Goal: Use online tool/utility: Utilize a website feature to perform a specific function

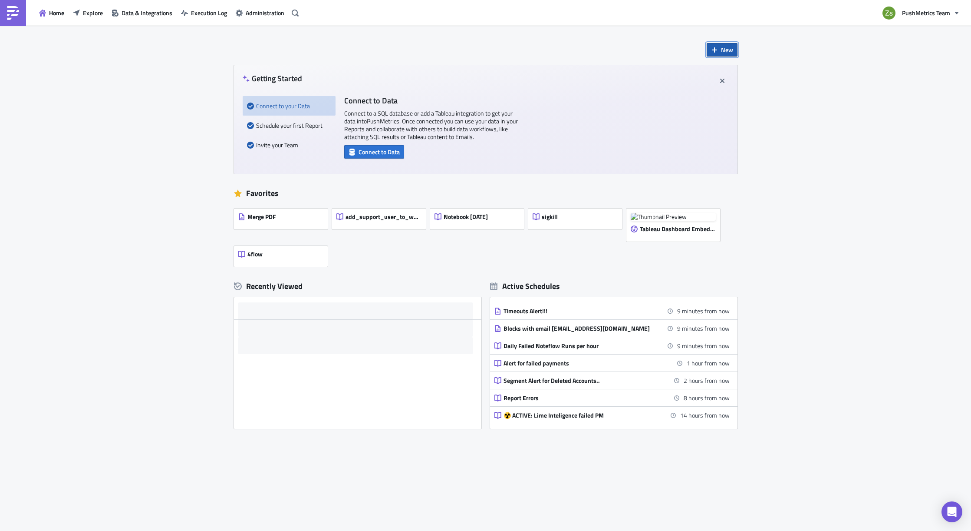
click at [725, 53] on span "New" at bounding box center [727, 49] width 12 height 9
click at [254, 11] on span "Administration" at bounding box center [265, 12] width 39 height 9
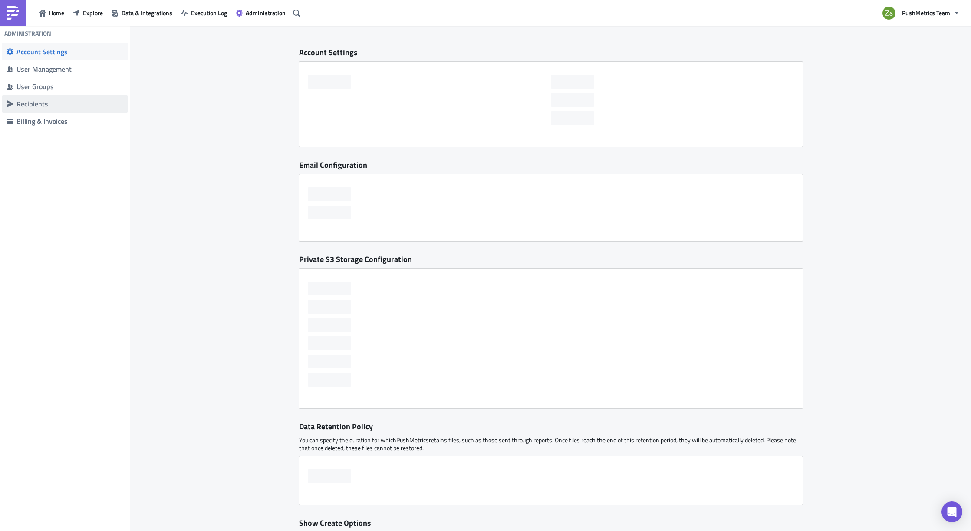
click at [57, 102] on div "Recipients" at bounding box center [70, 103] width 107 height 9
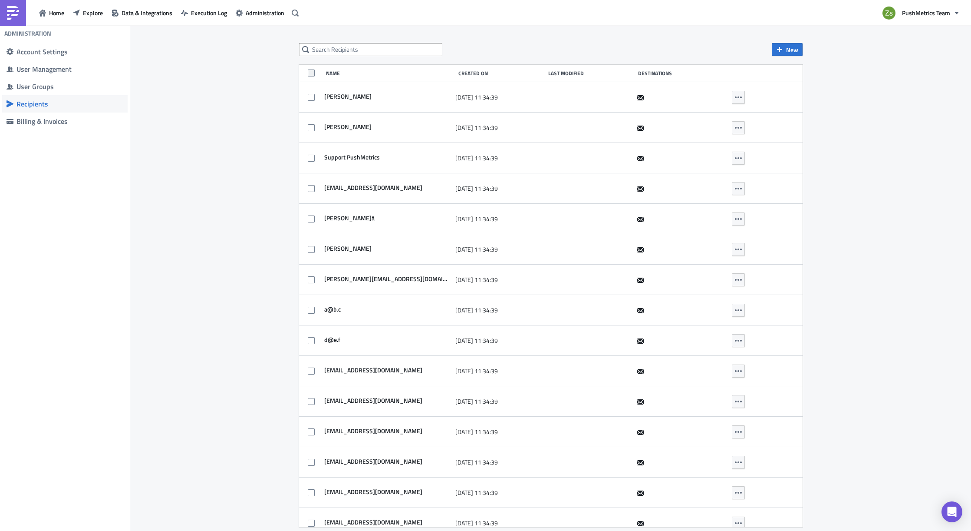
click at [308, 71] on span at bounding box center [311, 72] width 7 height 7
click at [310, 71] on input "checkbox" at bounding box center [313, 74] width 6 height 6
checkbox input "true"
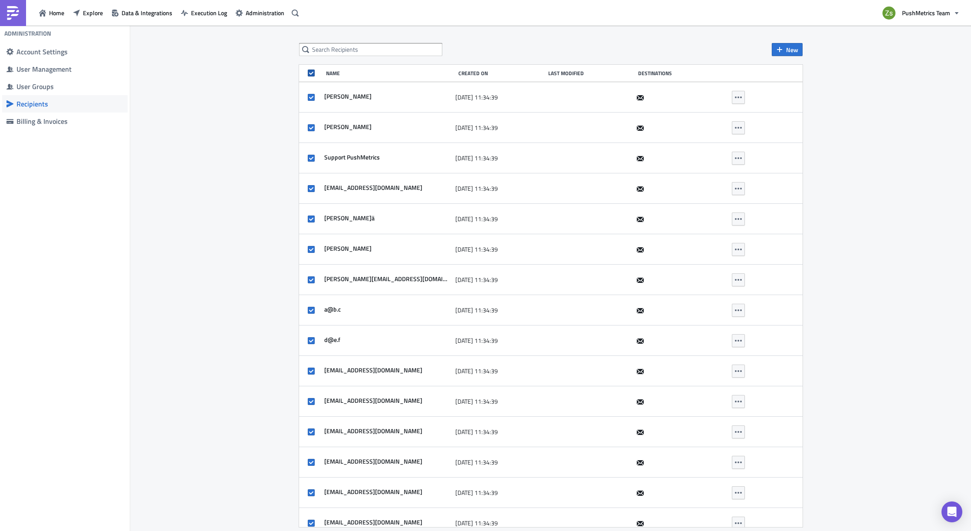
checkbox input "true"
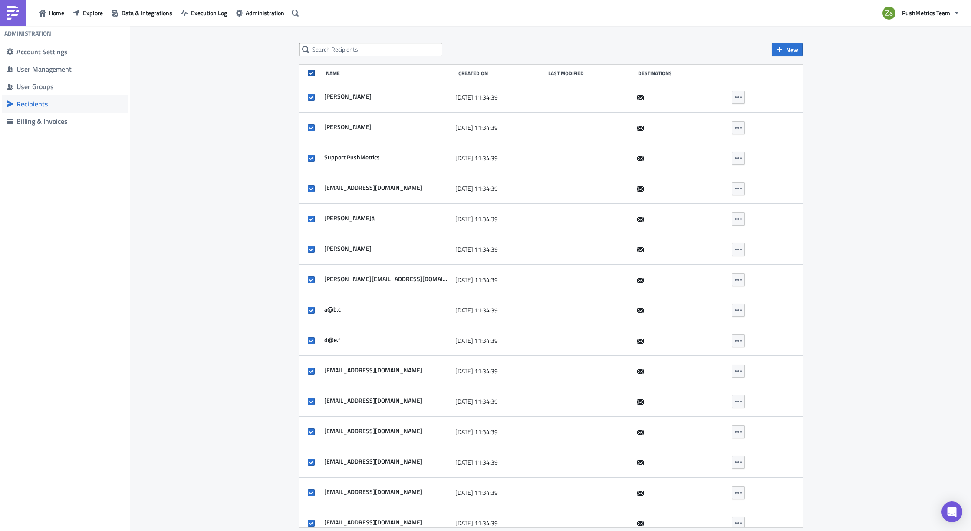
checkbox input "true"
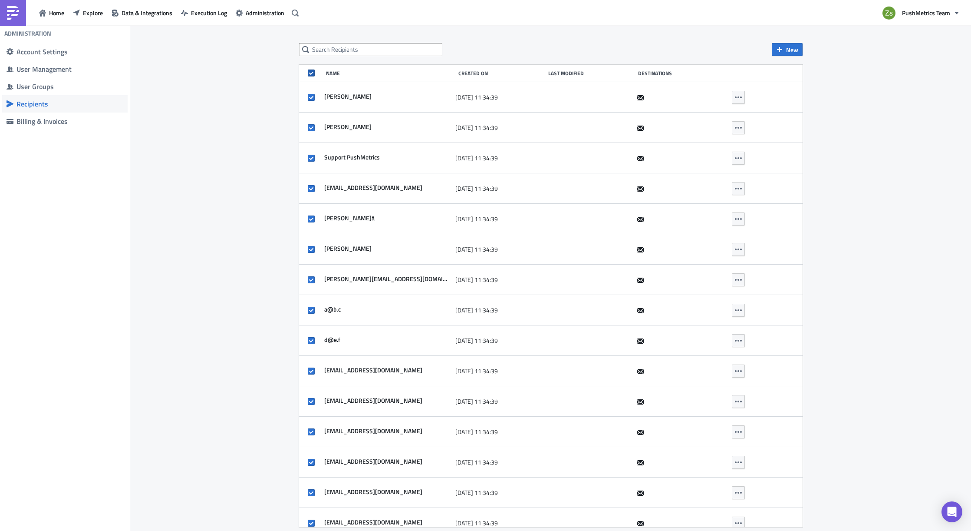
checkbox input "true"
click at [469, 48] on span "15 Selected" at bounding box center [471, 49] width 31 height 9
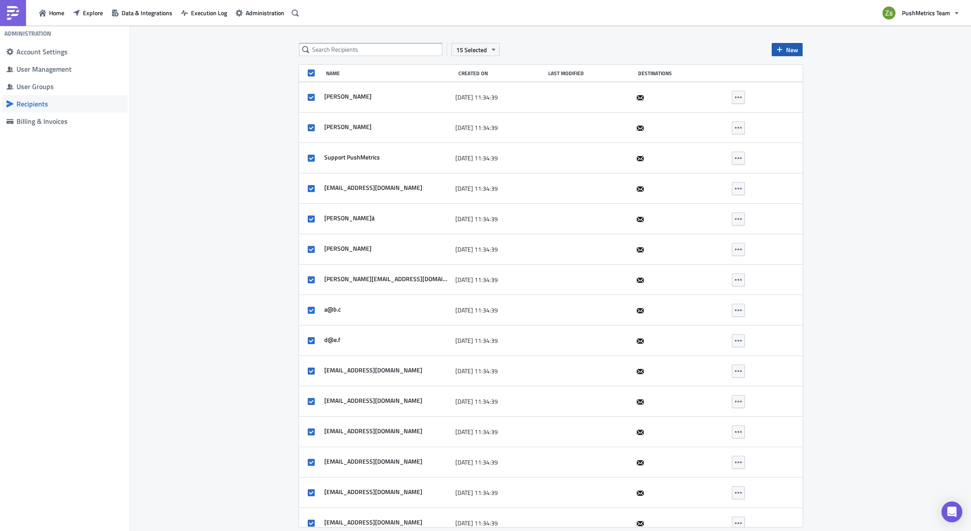
click at [787, 51] on span "New" at bounding box center [792, 49] width 12 height 9
click at [718, 43] on div "15 Selected New" at bounding box center [551, 49] width 504 height 13
click at [783, 54] on button "New" at bounding box center [787, 49] width 31 height 13
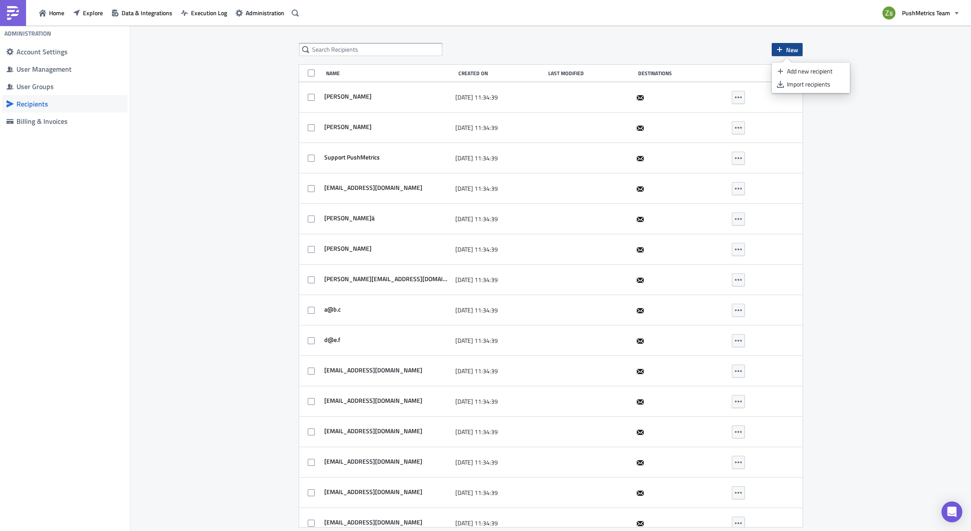
click at [783, 54] on button "New" at bounding box center [787, 49] width 31 height 13
click at [106, 10] on button "Explore" at bounding box center [88, 12] width 39 height 13
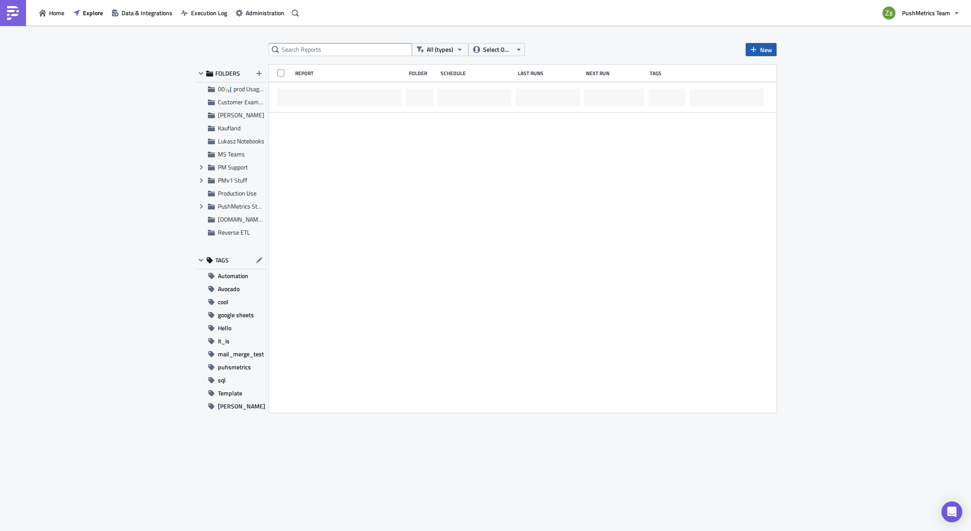
click at [773, 50] on button "New" at bounding box center [761, 49] width 31 height 13
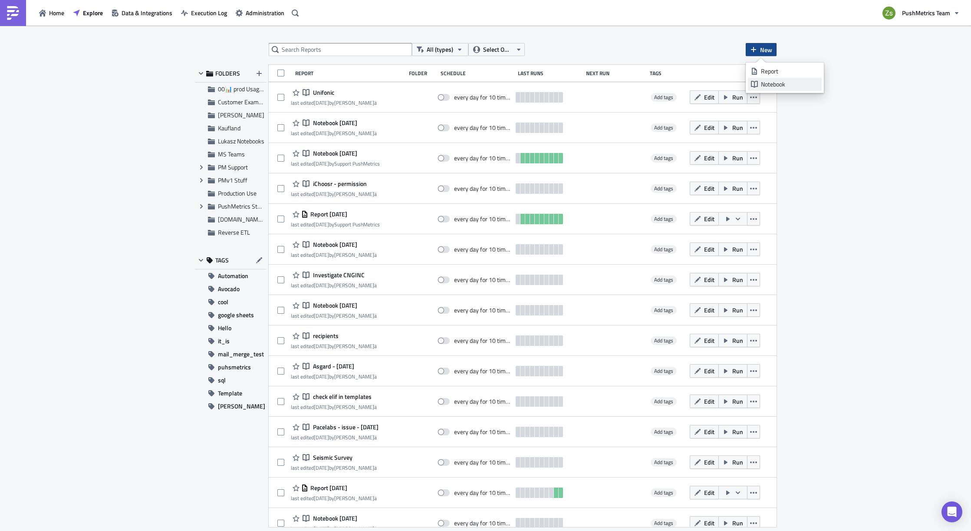
click at [764, 89] on link "Notebook" at bounding box center [785, 84] width 74 height 13
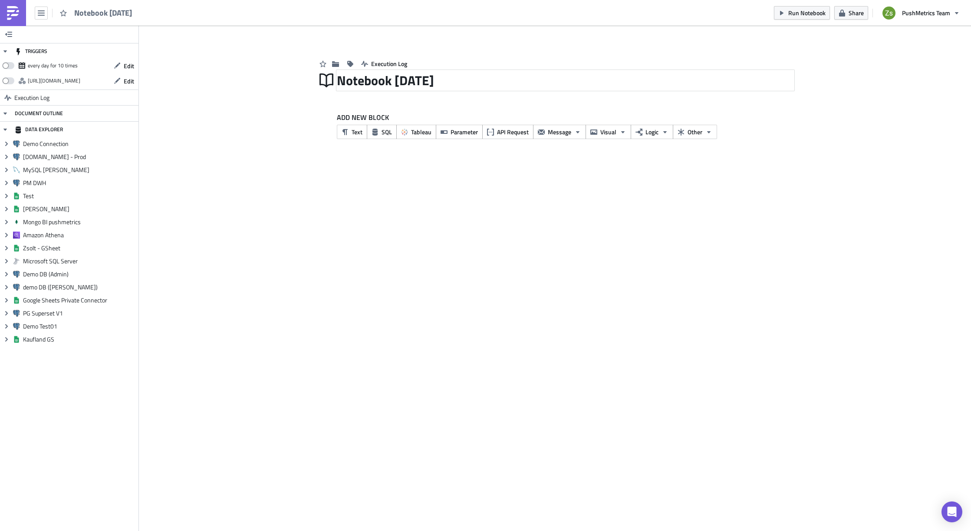
click at [392, 74] on div "Notebook [DATE]" at bounding box center [565, 80] width 457 height 20
type input "Redwood"
click at [373, 128] on button "SQL" at bounding box center [382, 132] width 30 height 14
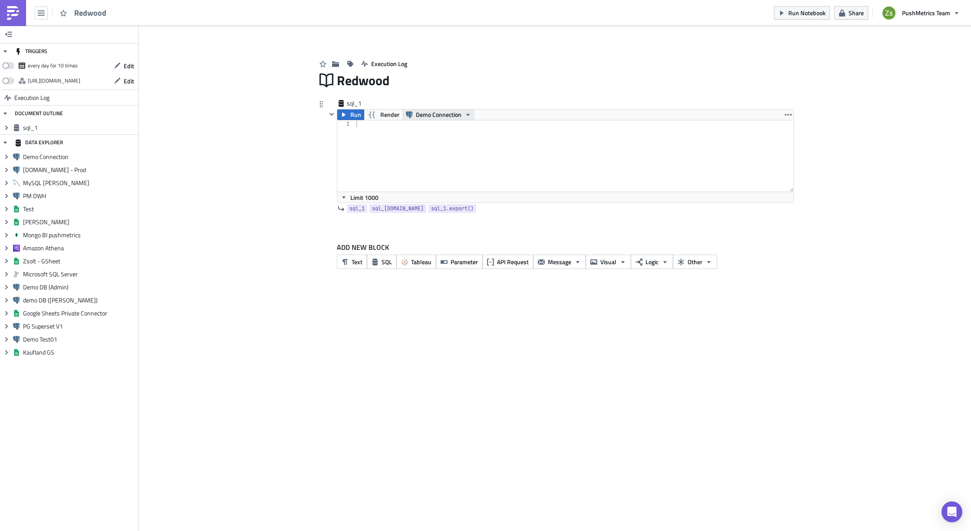
click at [454, 116] on span "Demo Connection" at bounding box center [439, 114] width 46 height 10
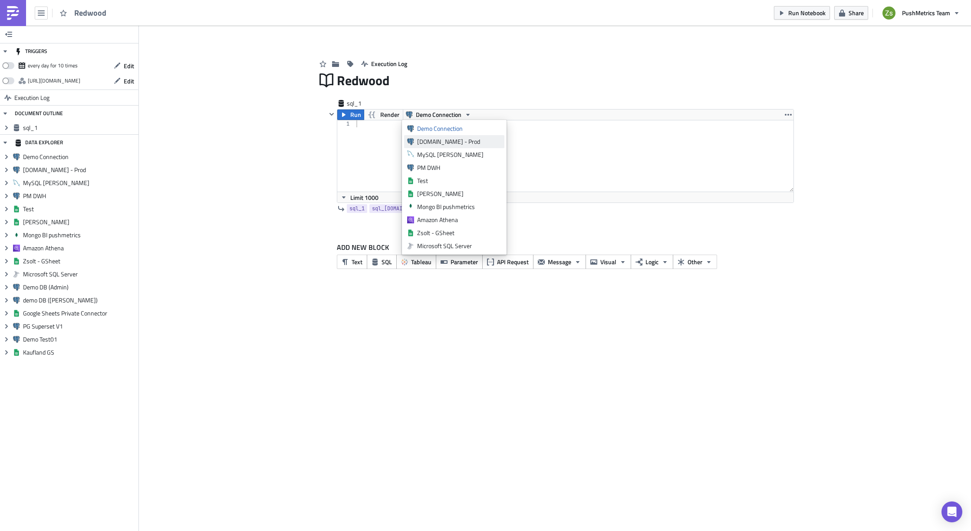
click at [456, 143] on div "[DOMAIN_NAME] - Prod" at bounding box center [459, 141] width 84 height 9
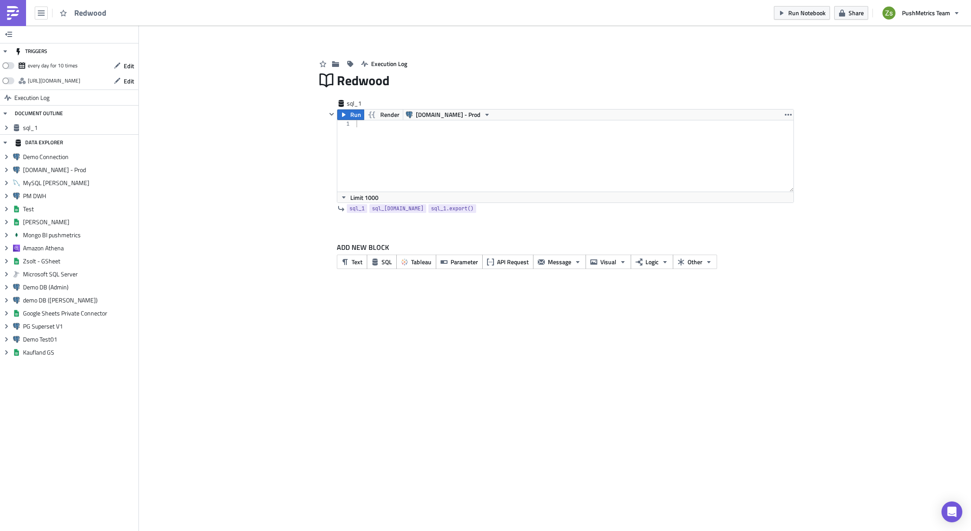
click at [456, 143] on div at bounding box center [574, 162] width 439 height 85
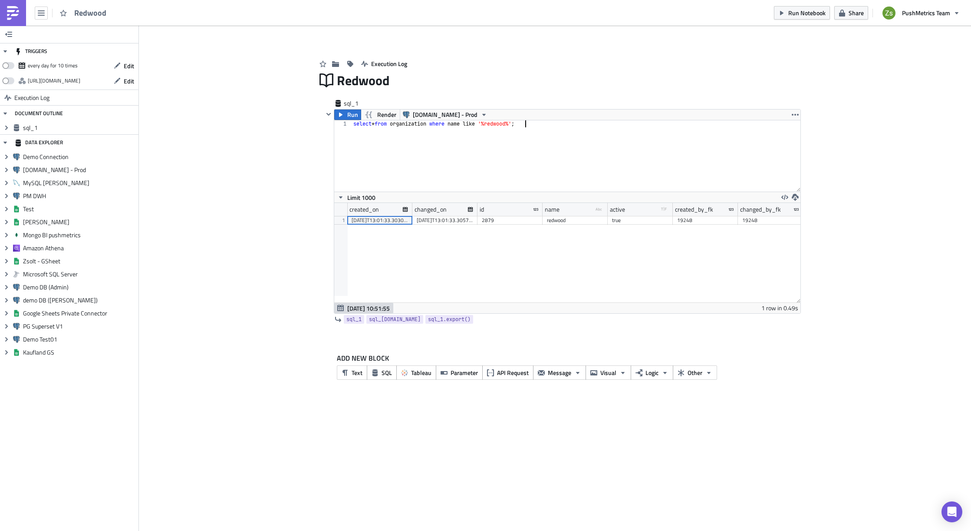
scroll to position [99, 466]
type textarea "select * from organization where name like '%redwood%';"
click at [510, 220] on div "2879" at bounding box center [510, 220] width 56 height 9
click at [563, 162] on div "select * from organization where name like '%redwood%' ;" at bounding box center [576, 162] width 449 height 85
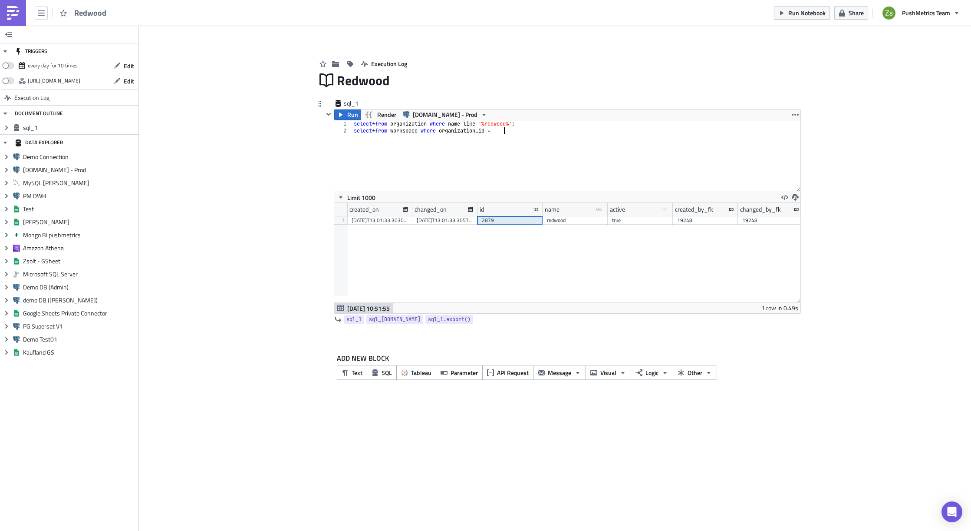
paste textarea "2879"
type textarea "select * from workspace where organization_id = 2879;"
click at [382, 225] on div "id created_on changed_on uuid type-text Created with Sketch. name type-text Cre…" at bounding box center [567, 252] width 466 height 99
click at [385, 220] on div "2878" at bounding box center [380, 220] width 56 height 9
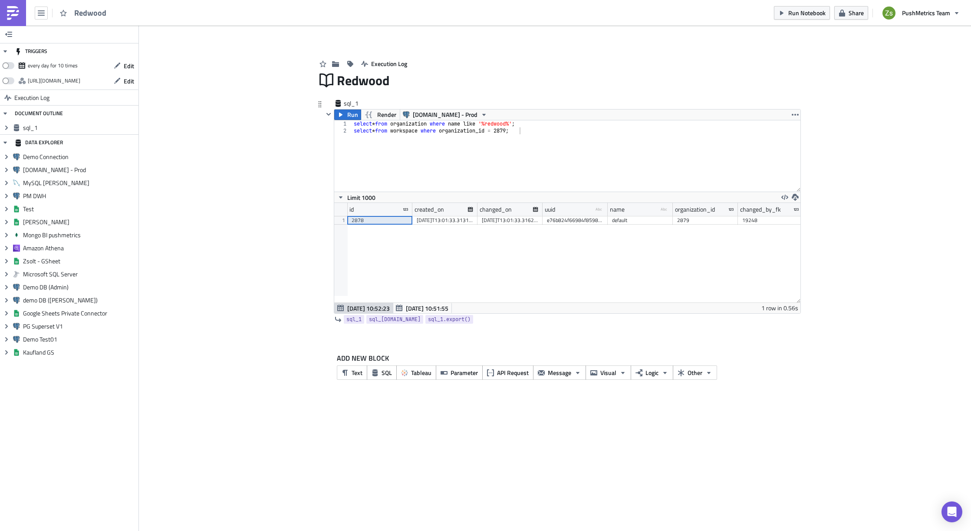
click at [545, 152] on div "select * from organization where name like '%redwood%' ; select * from workspac…" at bounding box center [576, 162] width 449 height 85
paste textarea "2878"
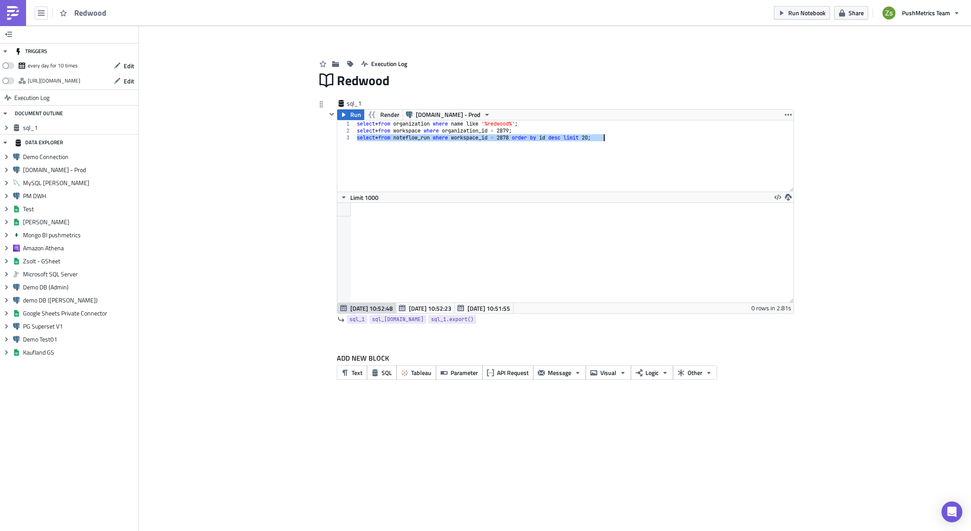
scroll to position [99, 456]
type textarea "select * from noteflow_run where workspace_id = 2878 order by id desc limit 20;"
